Goal: Information Seeking & Learning: Learn about a topic

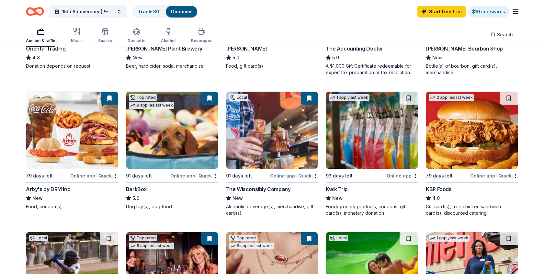
scroll to position [308, 0]
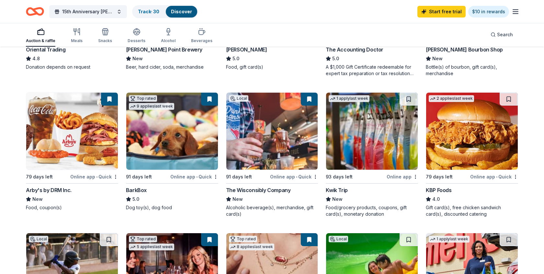
click at [76, 118] on img at bounding box center [72, 131] width 92 height 77
click at [77, 125] on img at bounding box center [72, 131] width 92 height 77
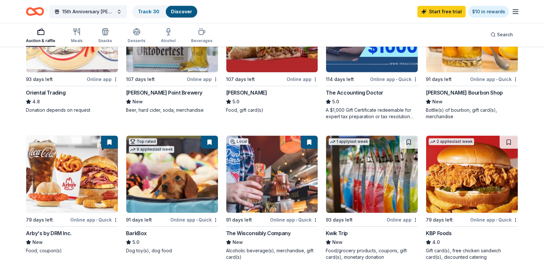
scroll to position [264, 0]
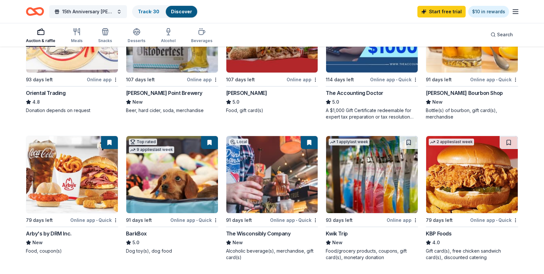
click at [516, 14] on line "button" at bounding box center [515, 14] width 5 height 0
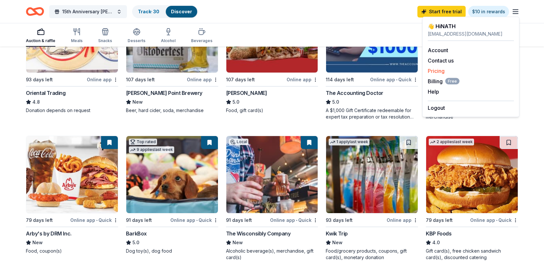
click at [437, 72] on link "Pricing" at bounding box center [435, 71] width 17 height 6
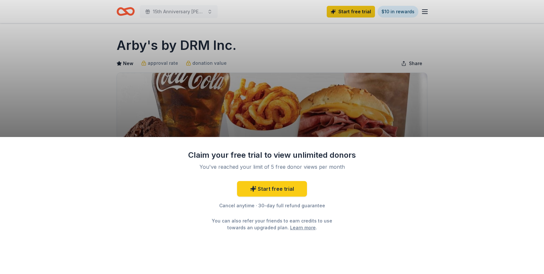
click at [384, 237] on div "Claim your free trial to view unlimited donors You've reached your limit of 5 f…" at bounding box center [272, 205] width 544 height 137
click at [348, 67] on div "Claim your free trial to view unlimited donors You've reached your limit of 5 f…" at bounding box center [272, 137] width 544 height 274
click at [421, 73] on div "Claim your free trial to view unlimited donors You've reached your limit of 5 f…" at bounding box center [272, 137] width 544 height 274
click at [470, 204] on div "Claim your free trial to view unlimited donors You've reached your limit of 5 f…" at bounding box center [272, 205] width 544 height 137
